Goal: Task Accomplishment & Management: Manage account settings

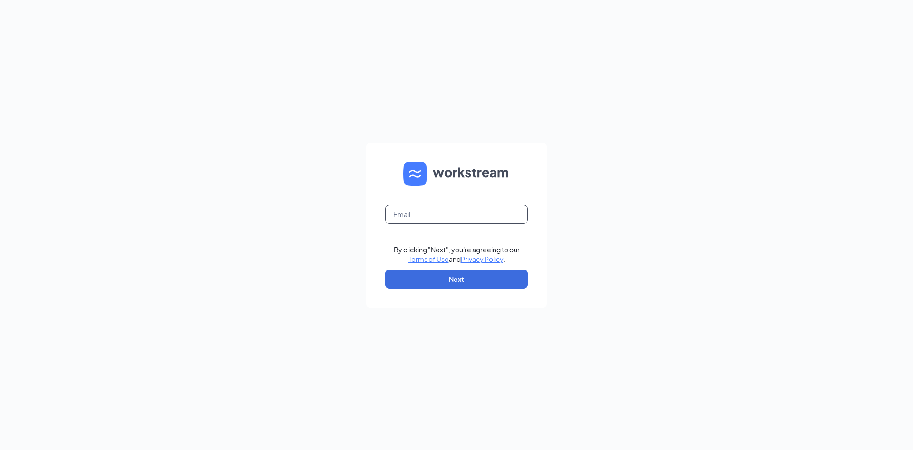
click at [422, 219] on input "text" at bounding box center [456, 214] width 143 height 19
type input "[PERSON_NAME][EMAIL_ADDRESS][DOMAIN_NAME]"
click at [458, 277] on button "Next" at bounding box center [456, 278] width 143 height 19
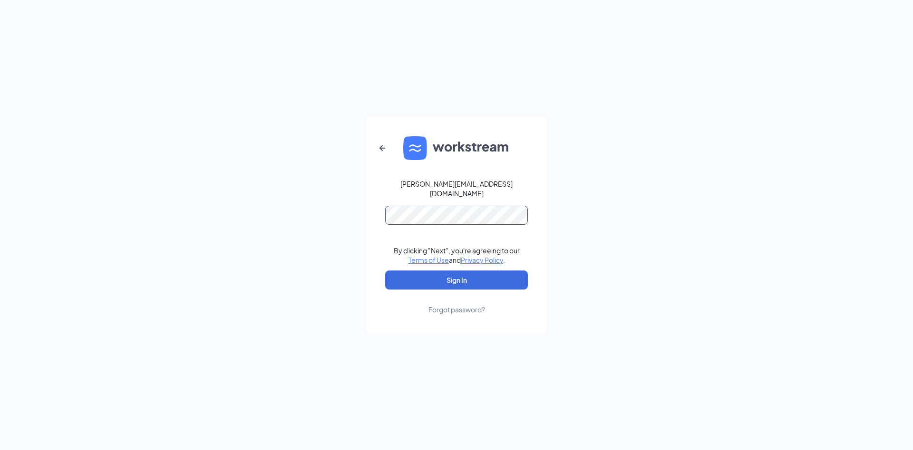
click at [385, 270] on button "Sign In" at bounding box center [456, 279] width 143 height 19
click at [461, 271] on button "Sign In" at bounding box center [456, 279] width 143 height 19
click at [385, 270] on button "Sign In" at bounding box center [456, 279] width 143 height 19
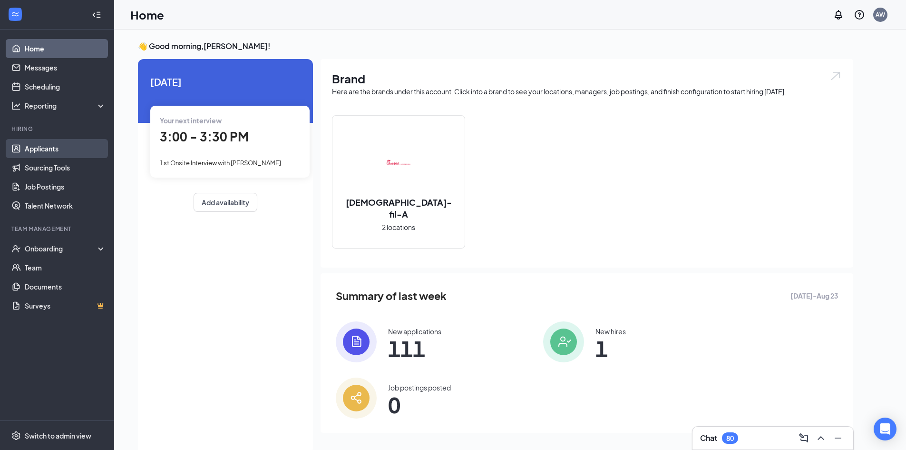
click at [81, 140] on link "Applicants" at bounding box center [65, 148] width 81 height 19
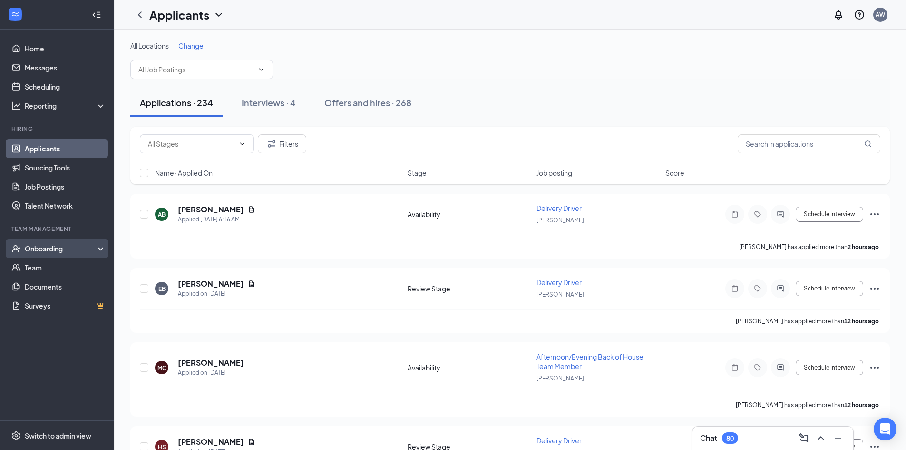
click at [61, 246] on div "Onboarding" at bounding box center [61, 249] width 73 height 10
click at [384, 101] on div "Offers and hires · 268" at bounding box center [367, 103] width 87 height 12
